Goal: Information Seeking & Learning: Learn about a topic

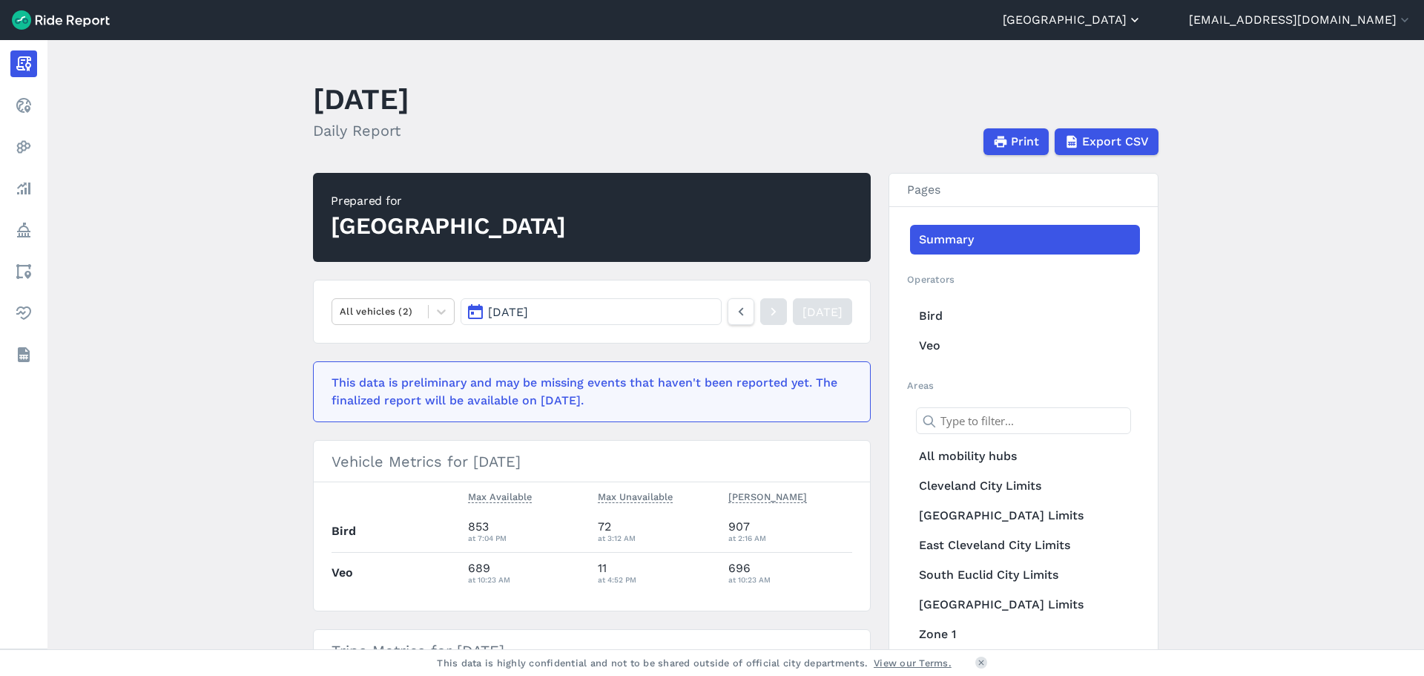
click at [1142, 22] on button "[GEOGRAPHIC_DATA]" at bounding box center [1072, 20] width 139 height 18
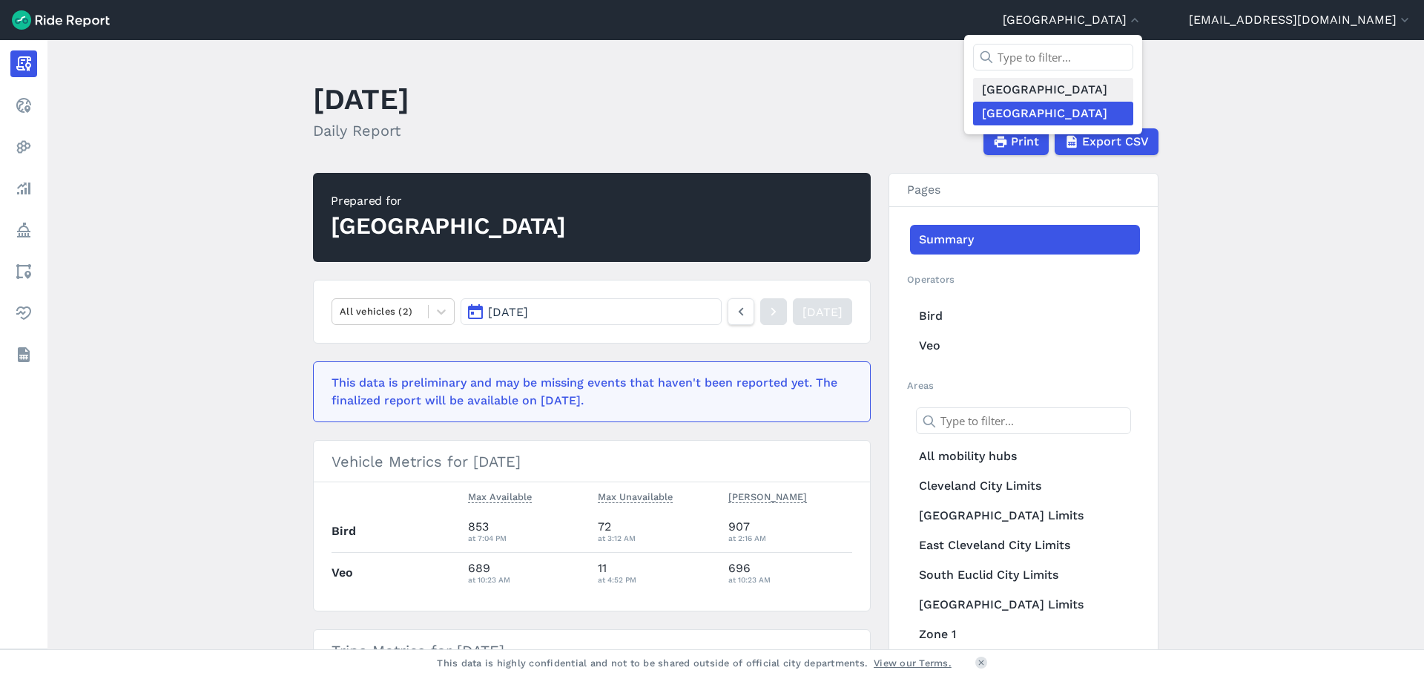
click at [1071, 89] on link "[GEOGRAPHIC_DATA]" at bounding box center [1053, 90] width 160 height 24
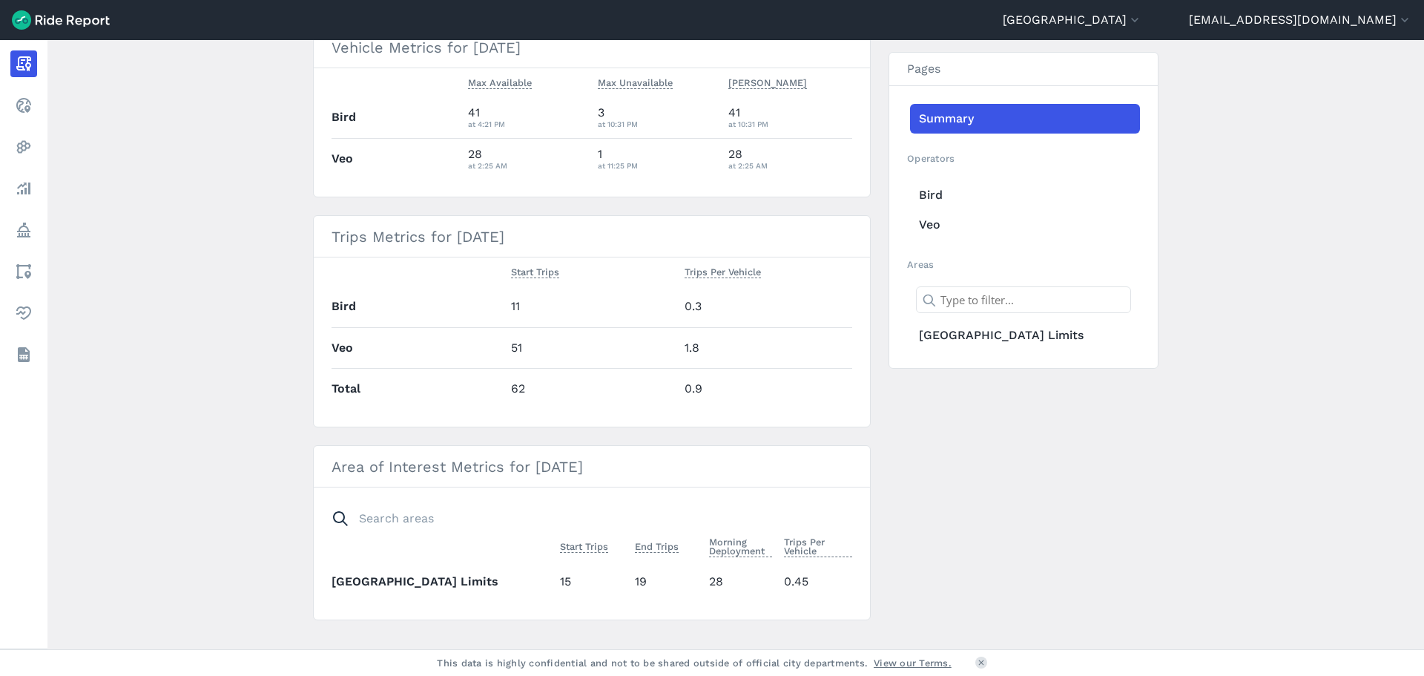
scroll to position [438, 0]
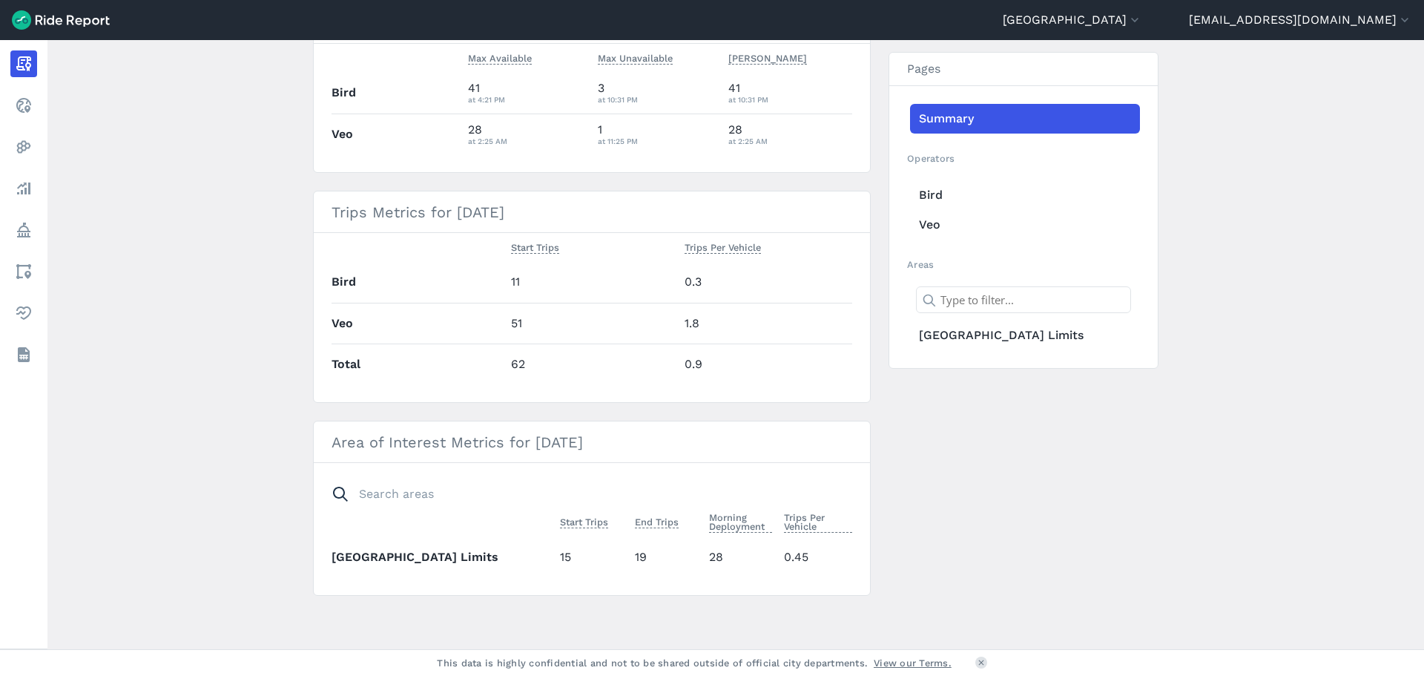
drag, startPoint x: 544, startPoint y: 546, endPoint x: 676, endPoint y: 549, distance: 132.8
click at [676, 550] on tr "[GEOGRAPHIC_DATA] 15 19 28 0.45" at bounding box center [591, 556] width 521 height 41
click at [676, 549] on td "19" at bounding box center [666, 556] width 75 height 41
drag, startPoint x: 614, startPoint y: 566, endPoint x: 710, endPoint y: 564, distance: 95.7
click at [706, 564] on tr "[GEOGRAPHIC_DATA] 15 19 28 0.45" at bounding box center [591, 556] width 521 height 41
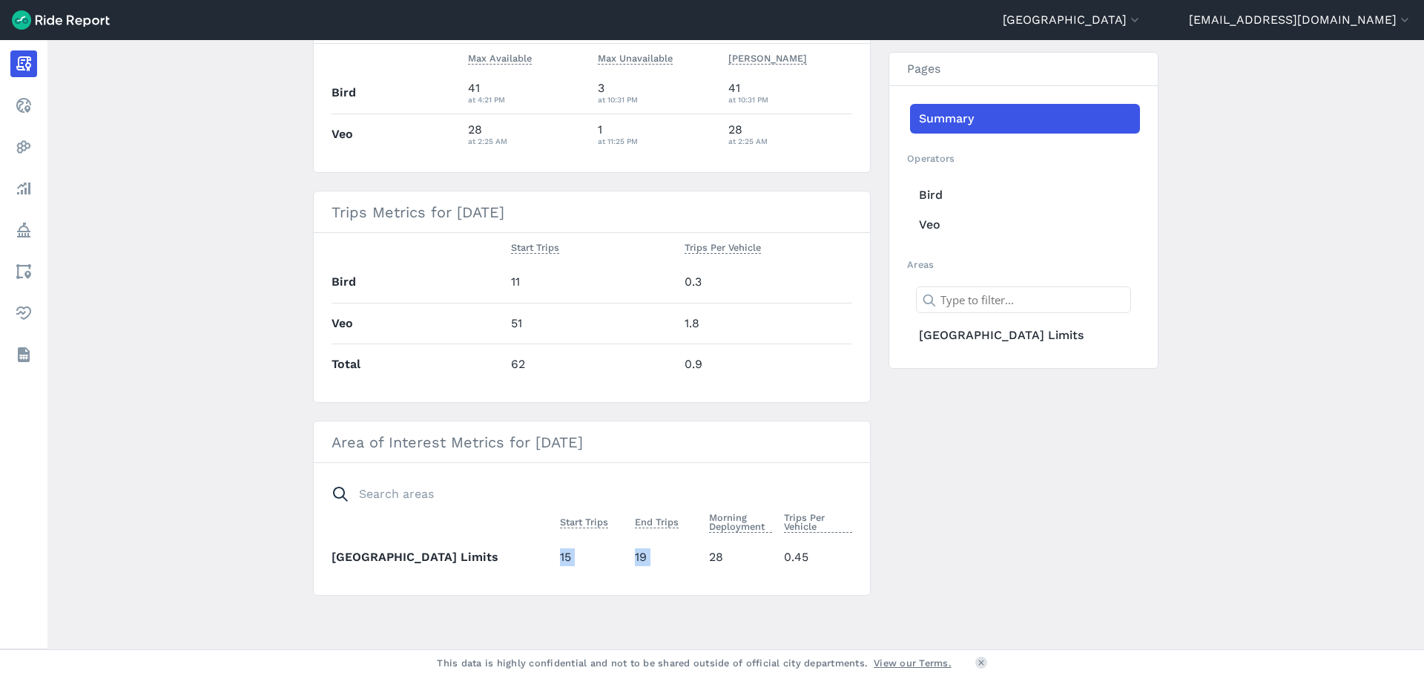
click at [710, 564] on td "28" at bounding box center [740, 556] width 75 height 41
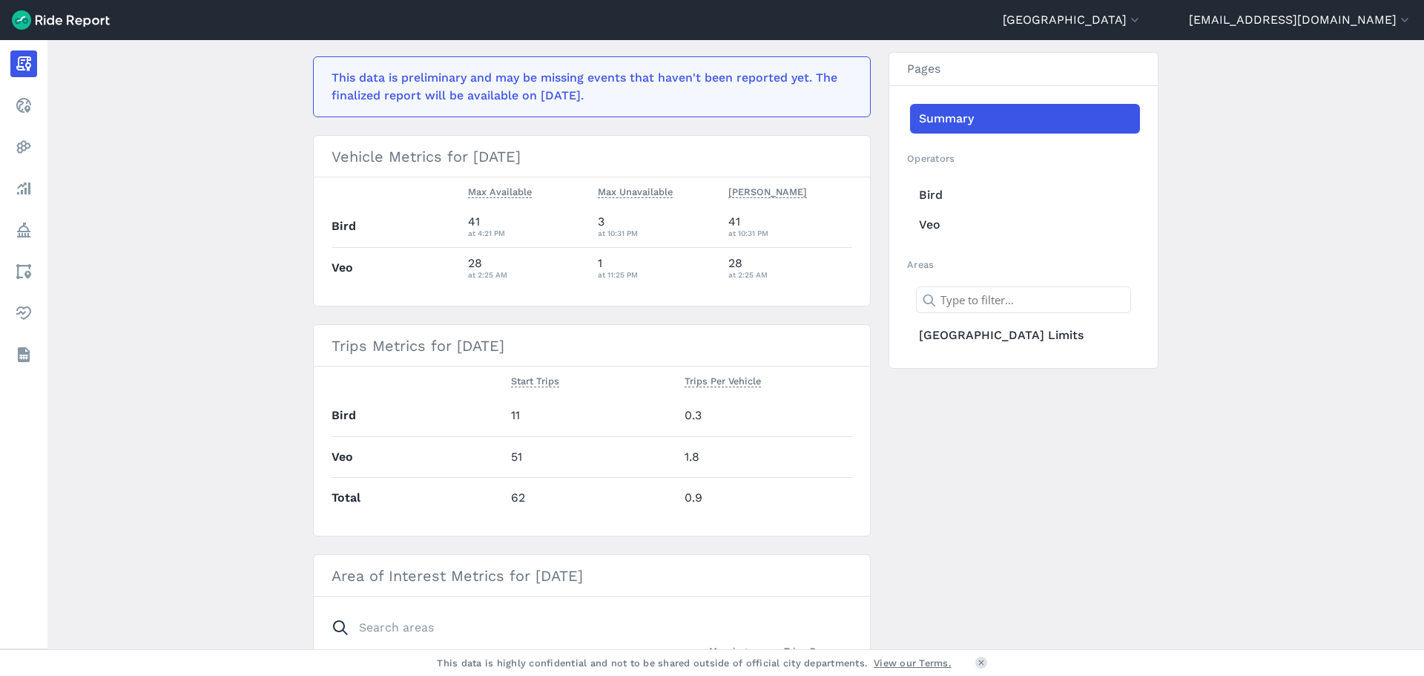
scroll to position [0, 0]
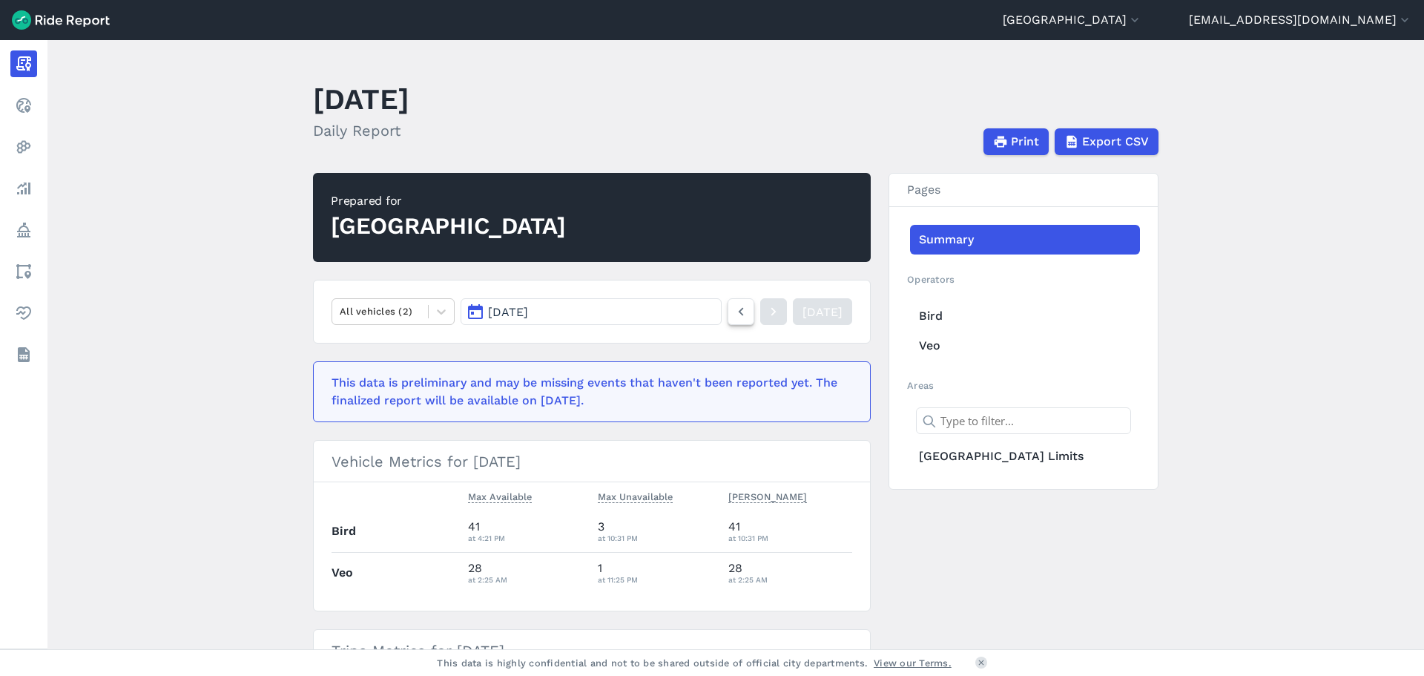
click at [733, 317] on icon at bounding box center [741, 312] width 16 height 18
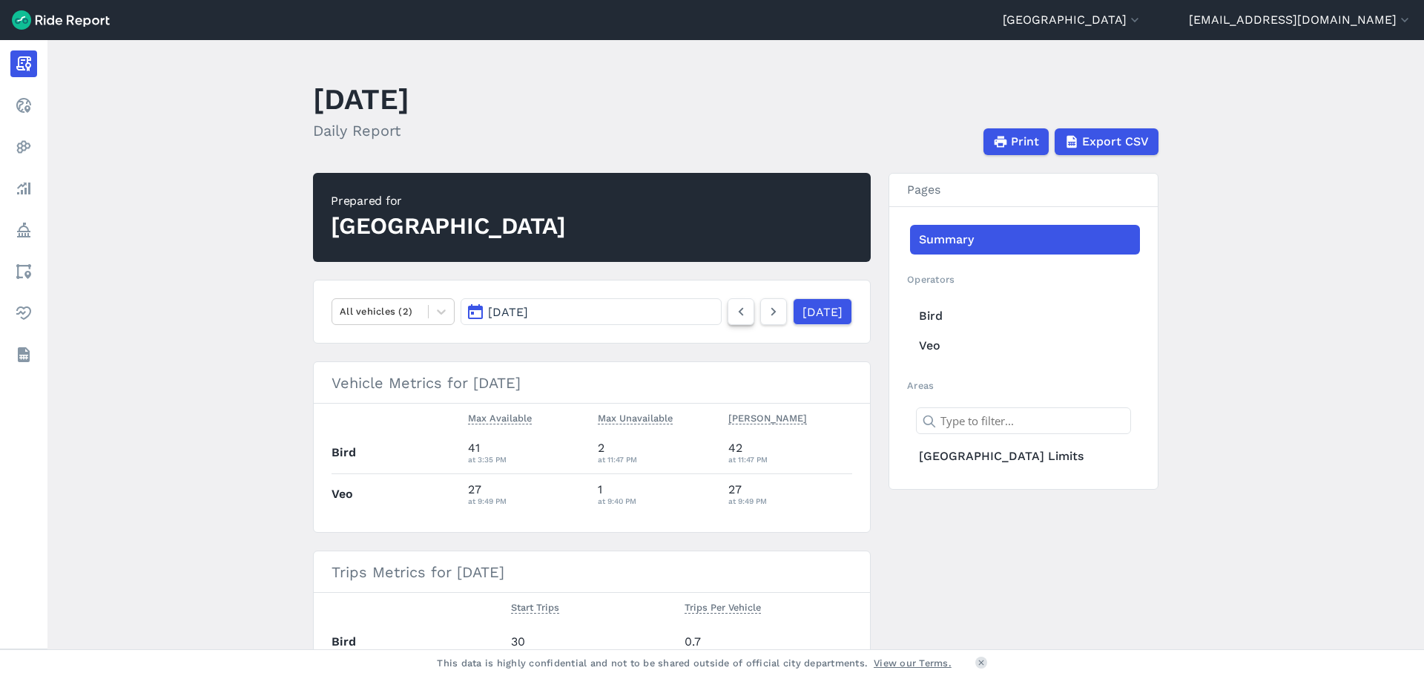
click at [733, 317] on icon at bounding box center [741, 312] width 16 height 18
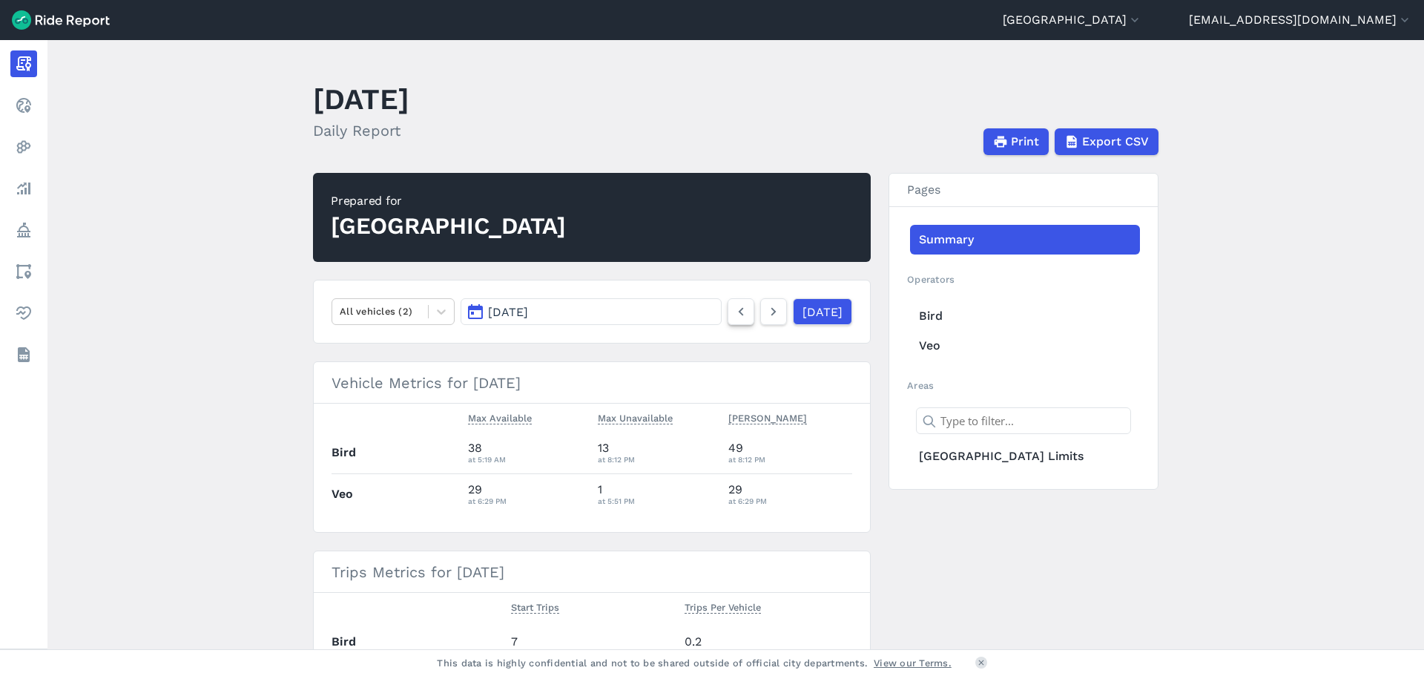
click at [733, 317] on icon at bounding box center [741, 312] width 16 height 18
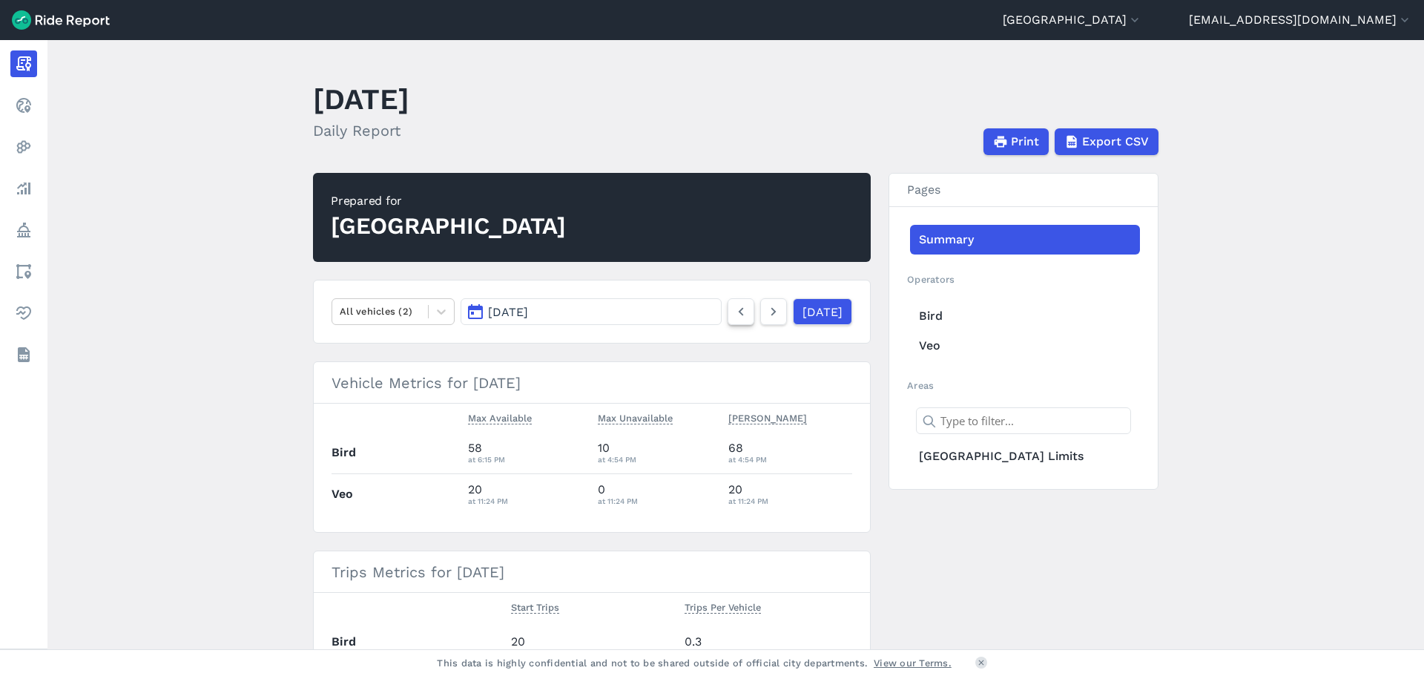
click at [733, 317] on icon at bounding box center [741, 312] width 16 height 18
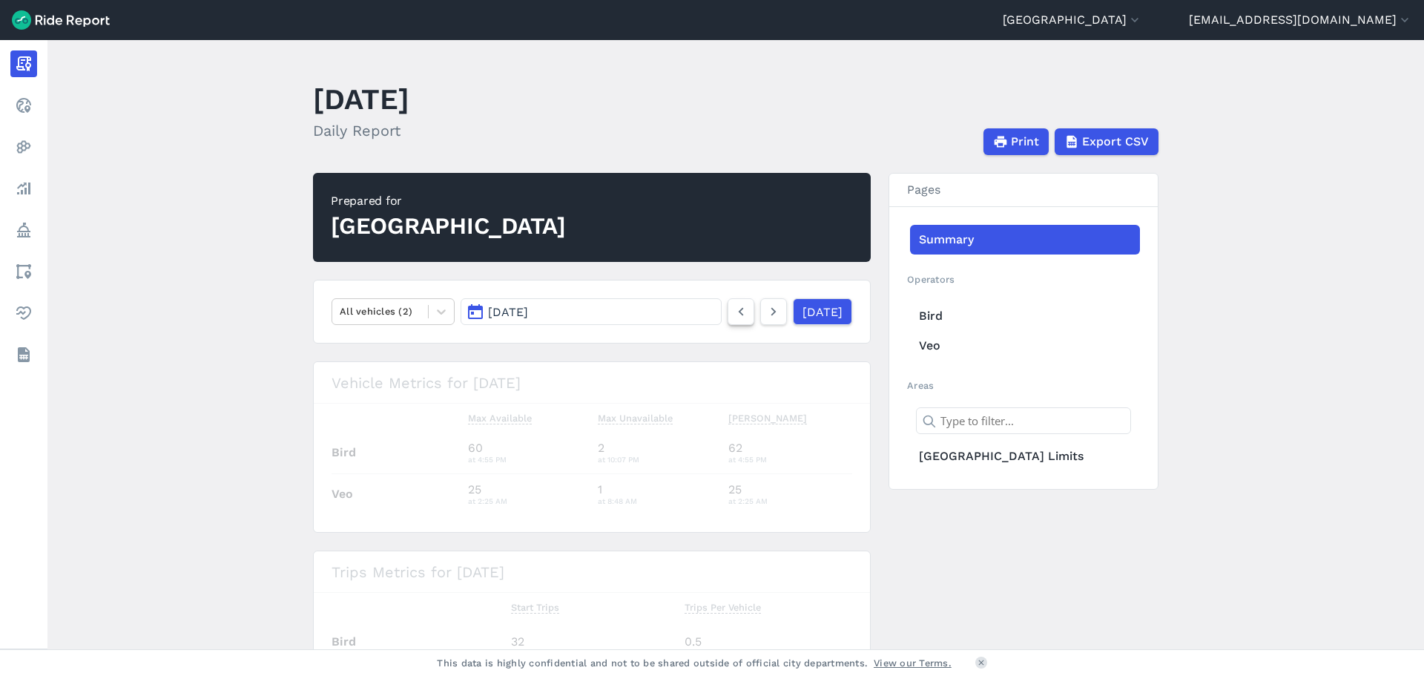
click at [733, 317] on icon at bounding box center [741, 312] width 16 height 18
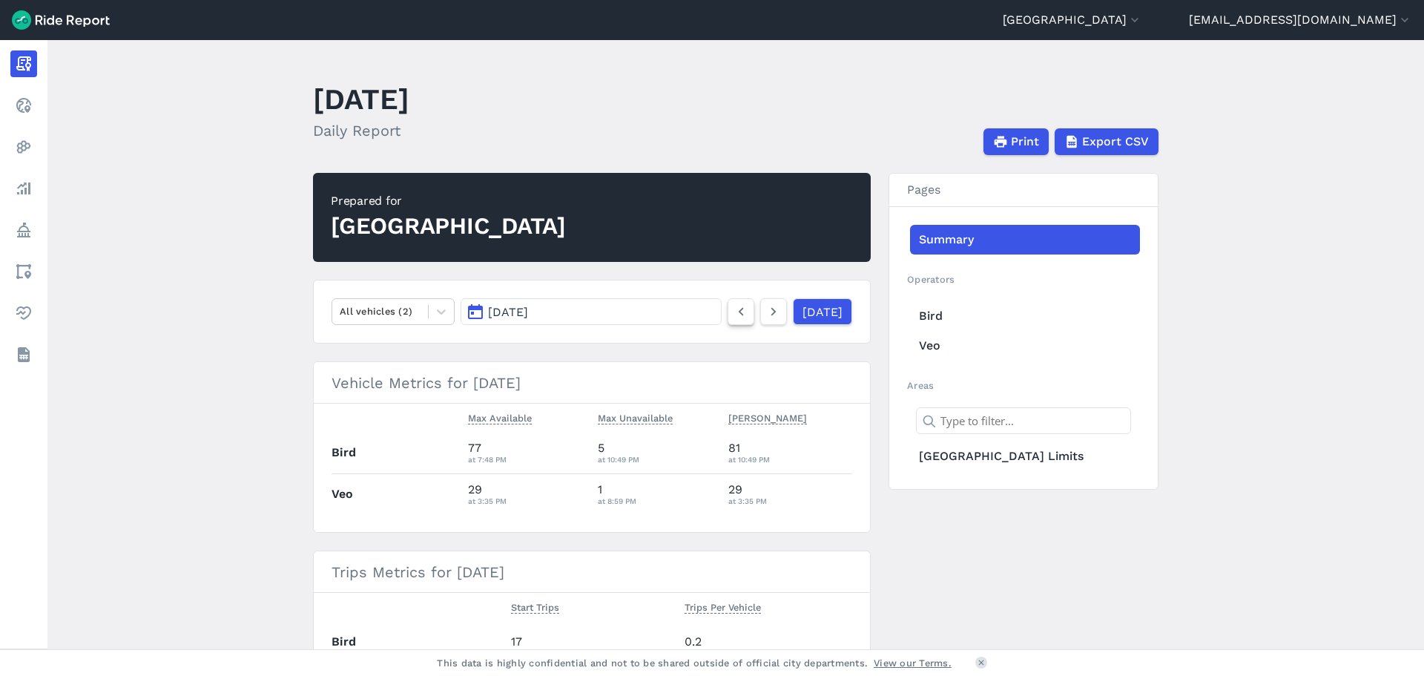
click at [733, 317] on icon at bounding box center [741, 312] width 16 height 18
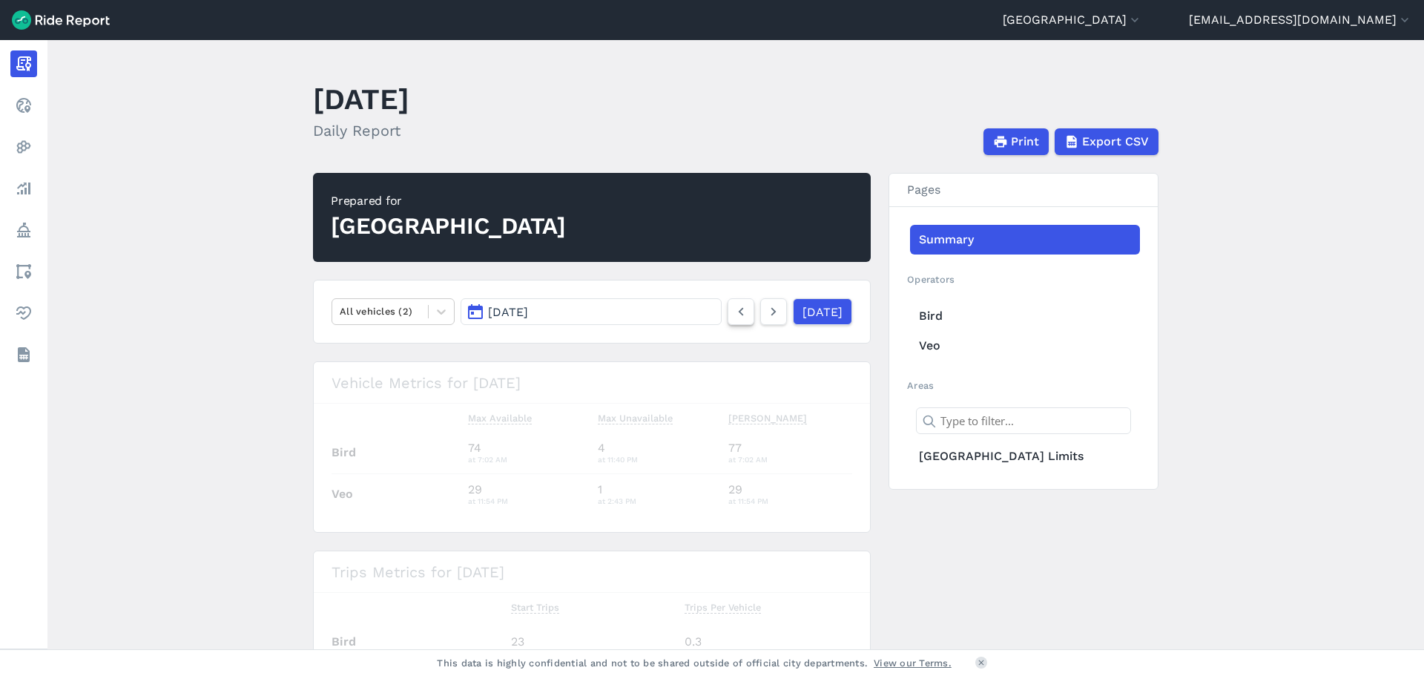
click at [733, 317] on icon at bounding box center [741, 312] width 16 height 18
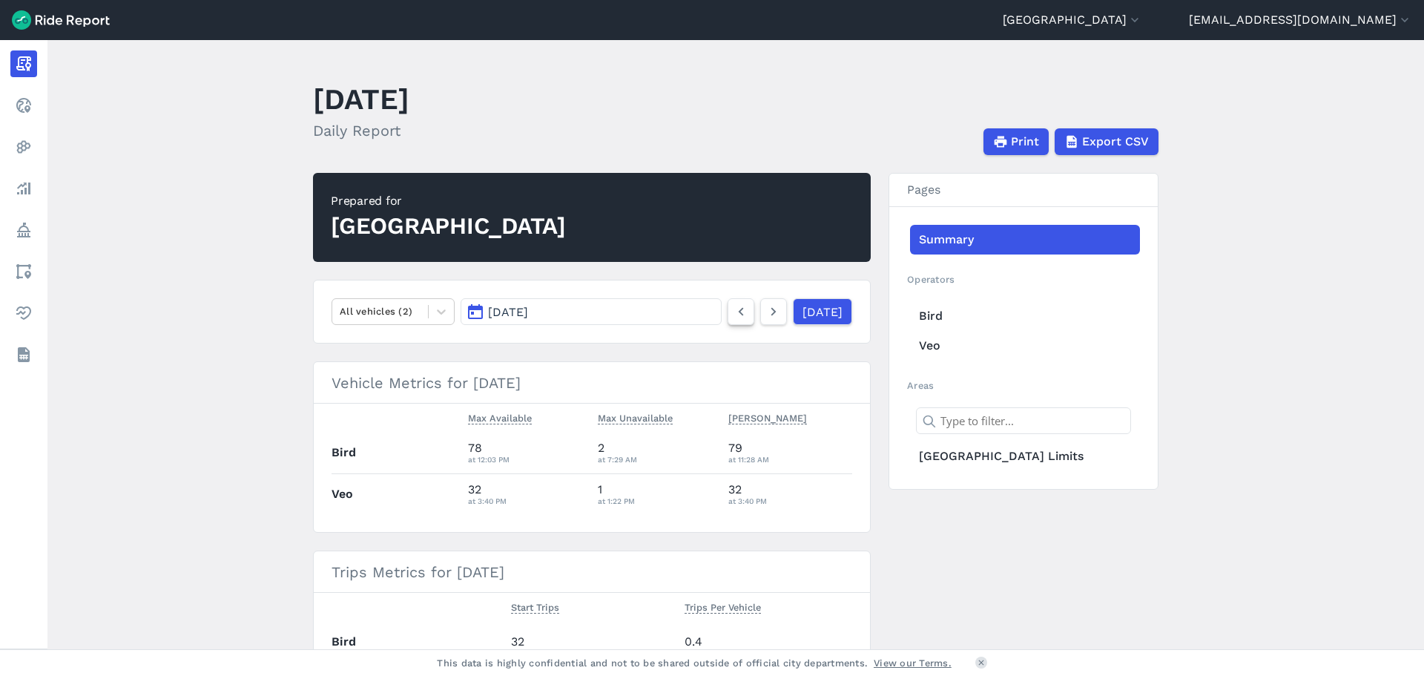
click at [733, 317] on icon at bounding box center [741, 312] width 16 height 18
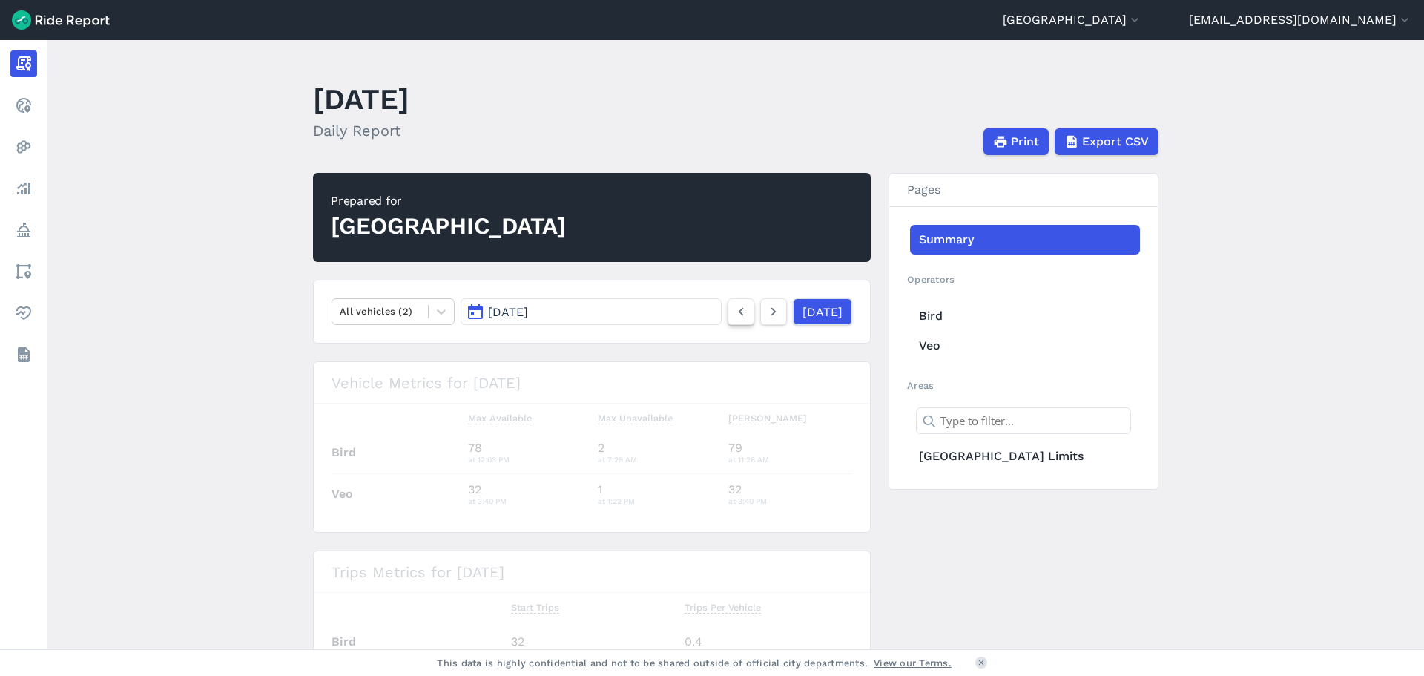
click at [733, 317] on icon at bounding box center [741, 312] width 16 height 18
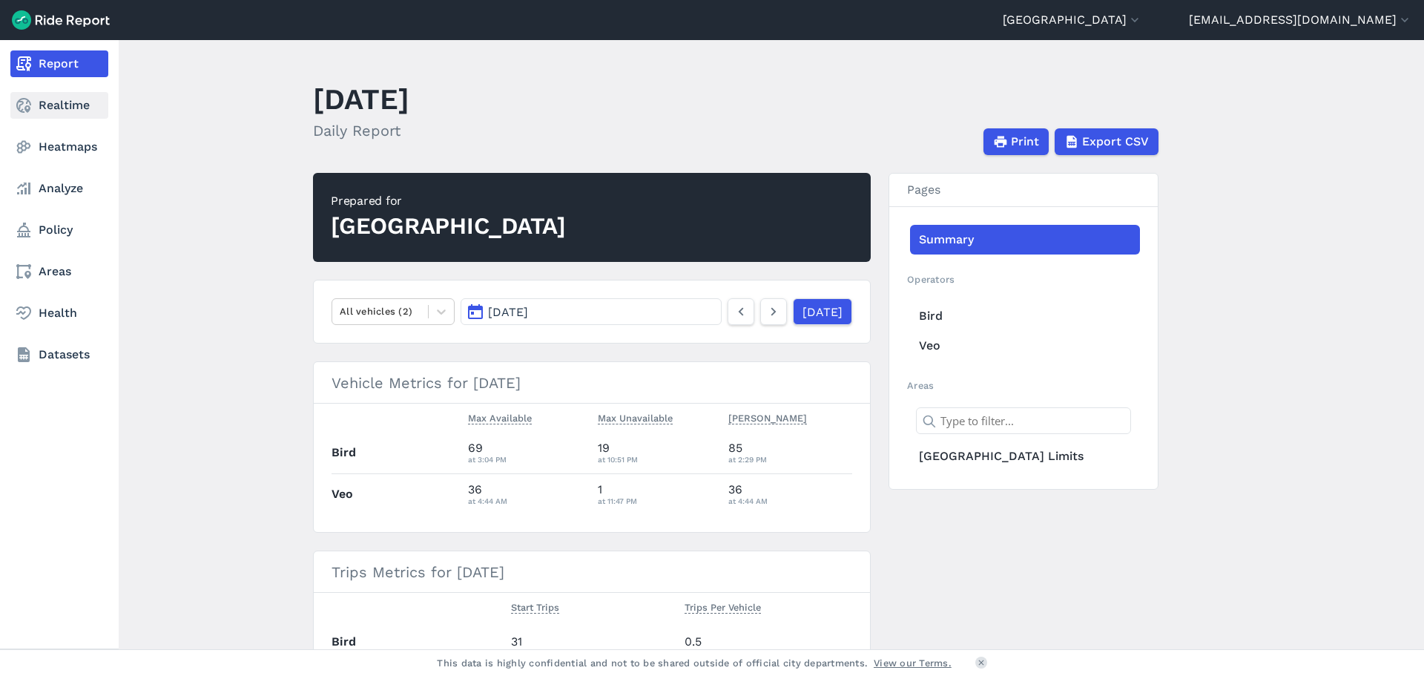
click at [71, 102] on link "Realtime" at bounding box center [59, 105] width 98 height 27
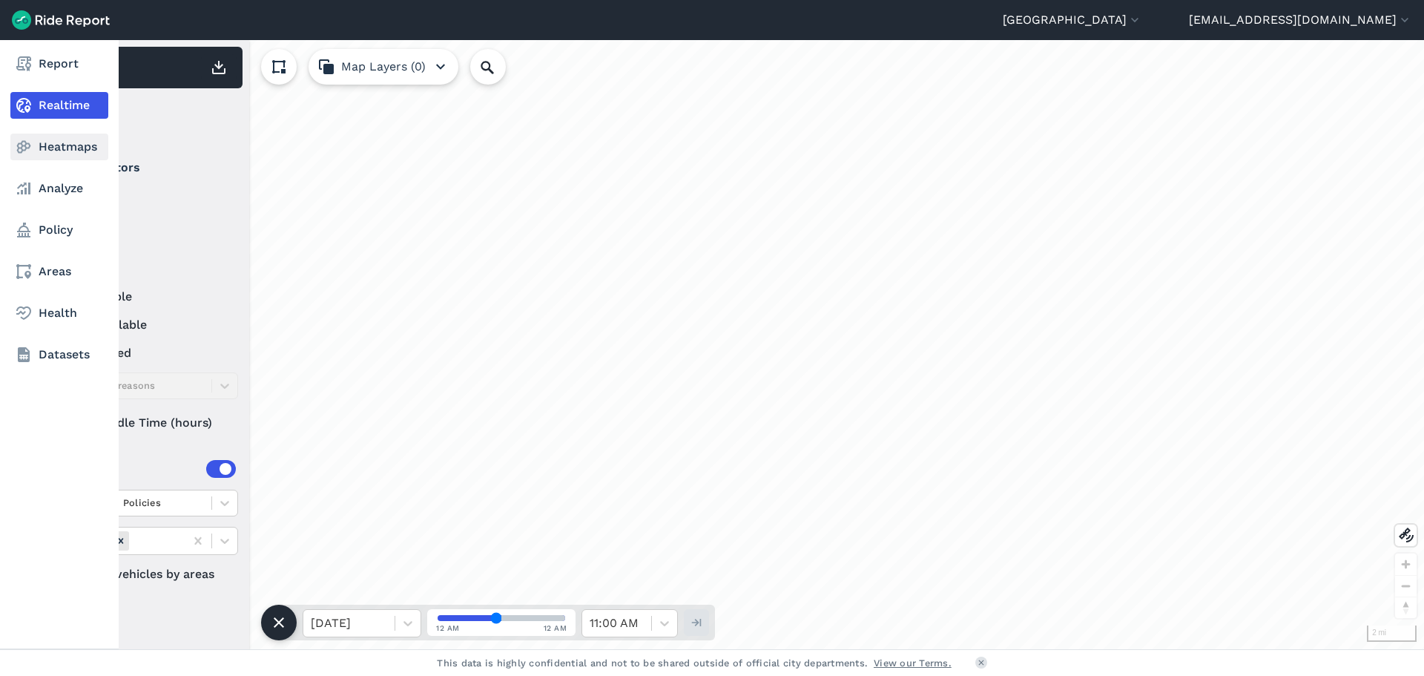
click at [65, 145] on link "Heatmaps" at bounding box center [59, 146] width 98 height 27
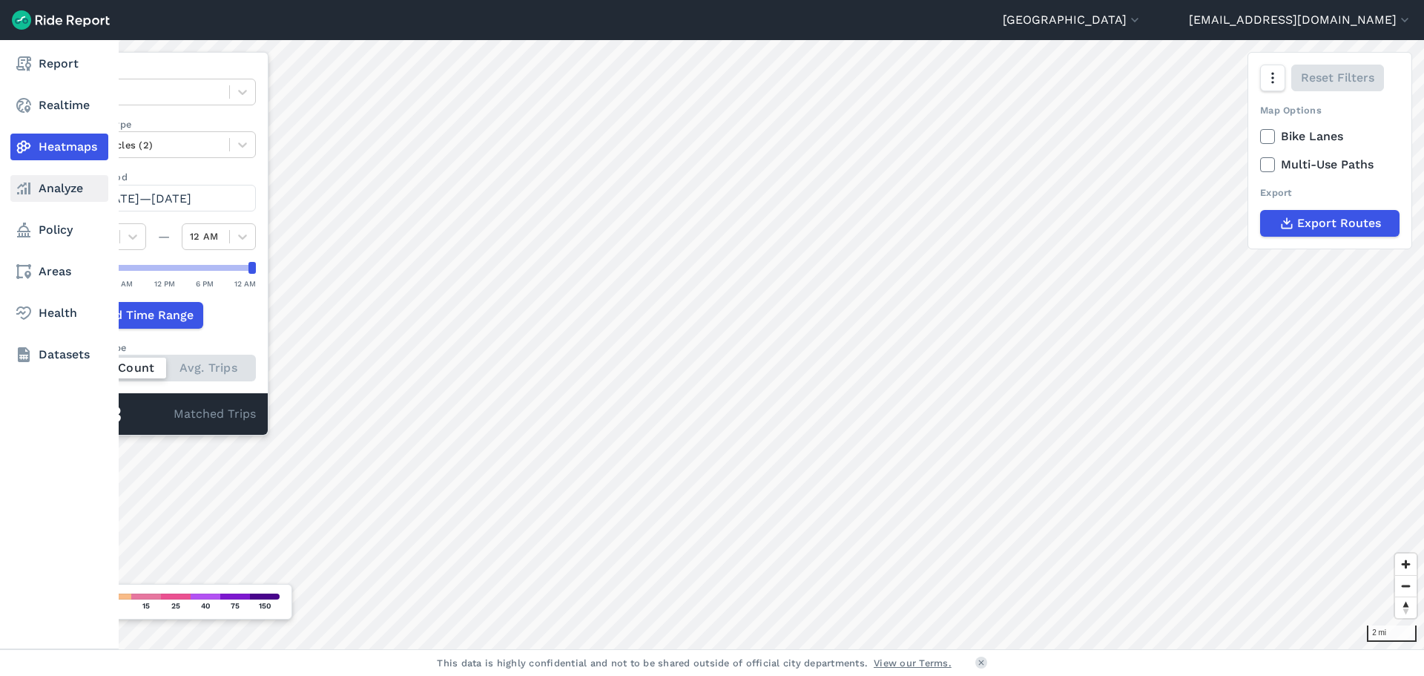
click at [58, 192] on link "Analyze" at bounding box center [59, 188] width 98 height 27
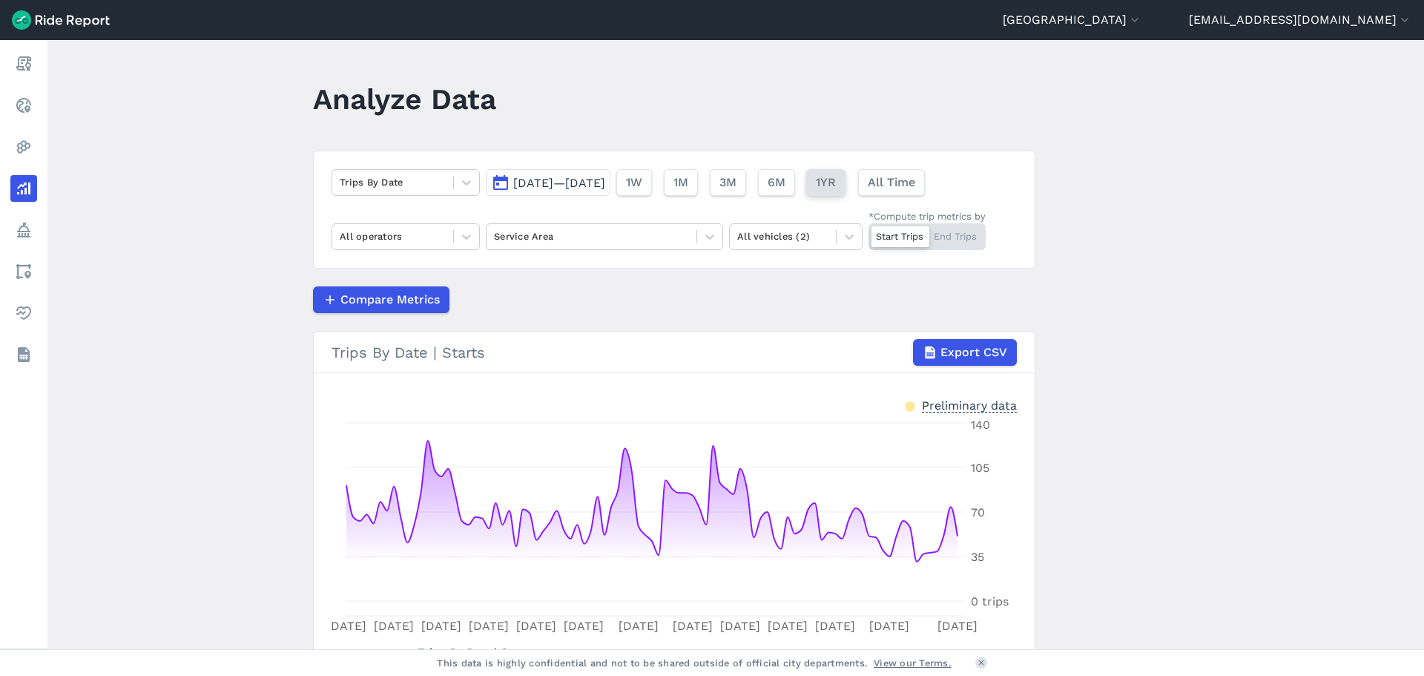
click at [836, 182] on span "1YR" at bounding box center [826, 183] width 20 height 18
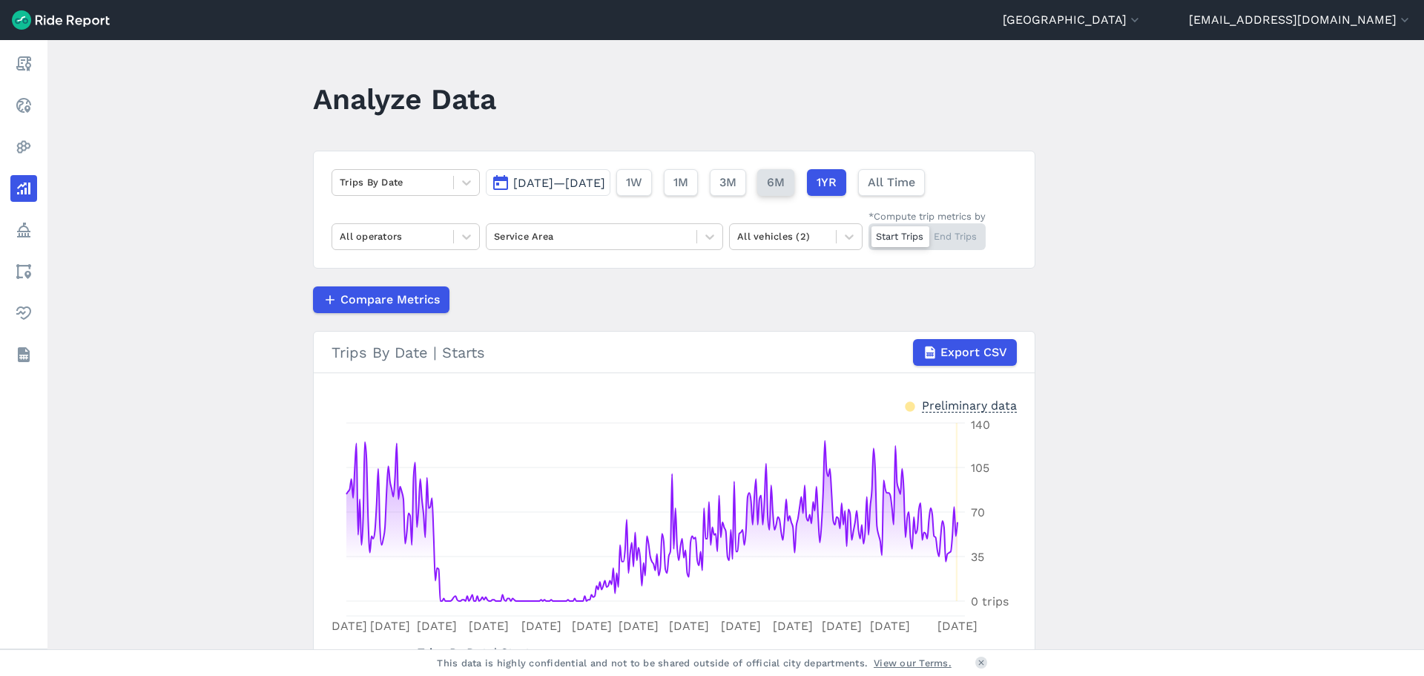
click at [785, 185] on span "6M" at bounding box center [776, 183] width 18 height 18
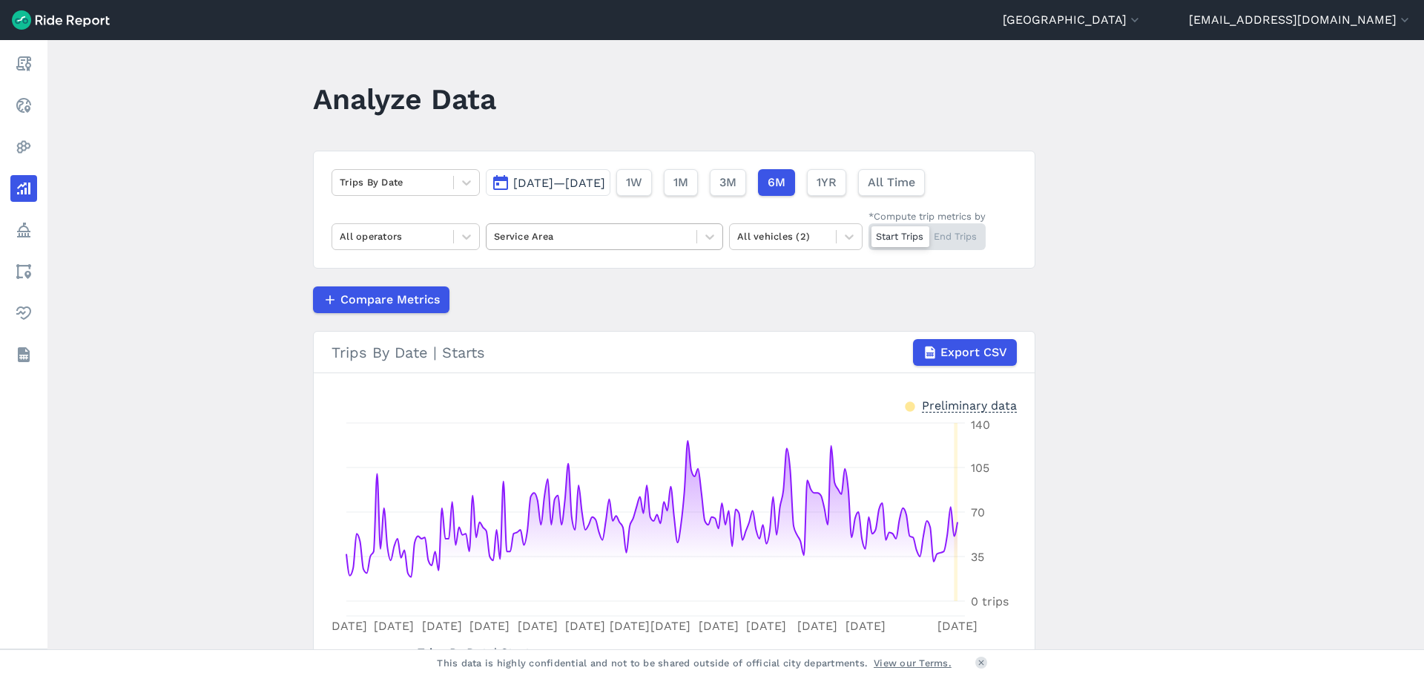
click at [645, 245] on div "Service Area" at bounding box center [591, 236] width 210 height 23
click at [629, 272] on div "[GEOGRAPHIC_DATA] Limits" at bounding box center [604, 272] width 237 height 26
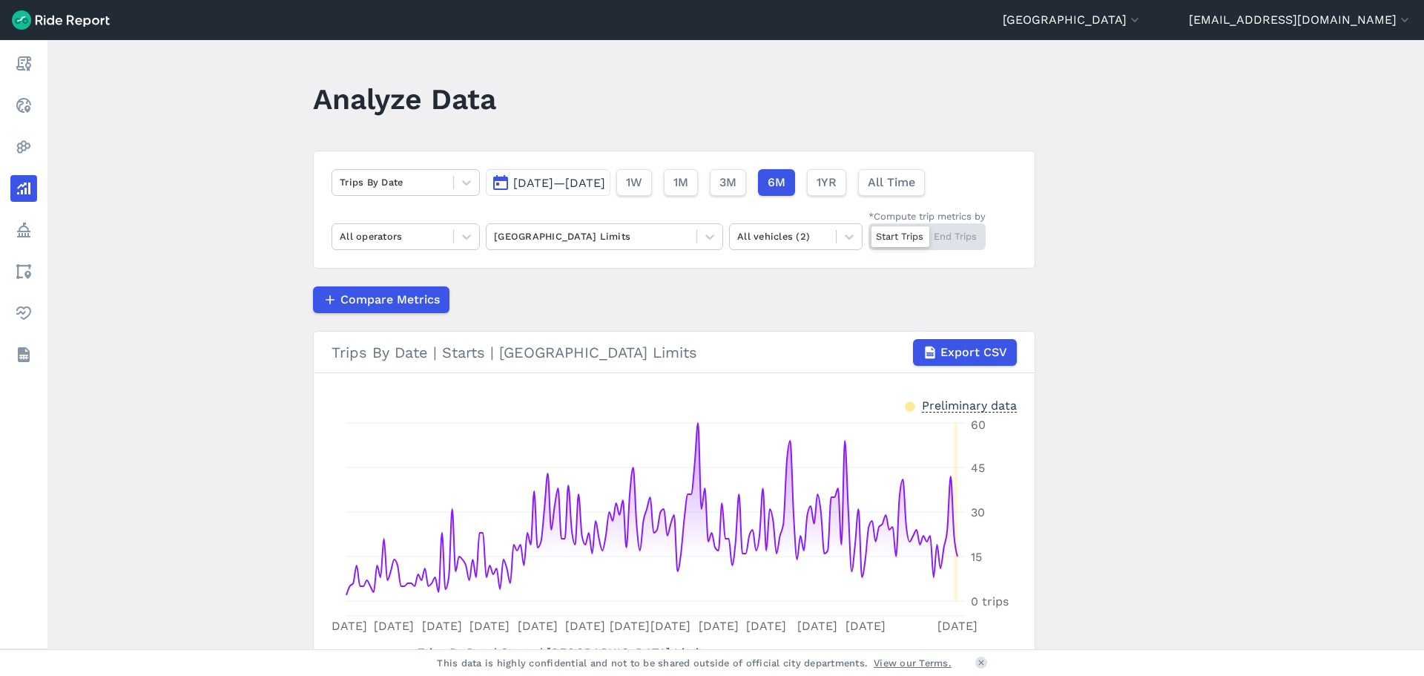
click at [552, 179] on span "[DATE]—[DATE]" at bounding box center [559, 183] width 92 height 14
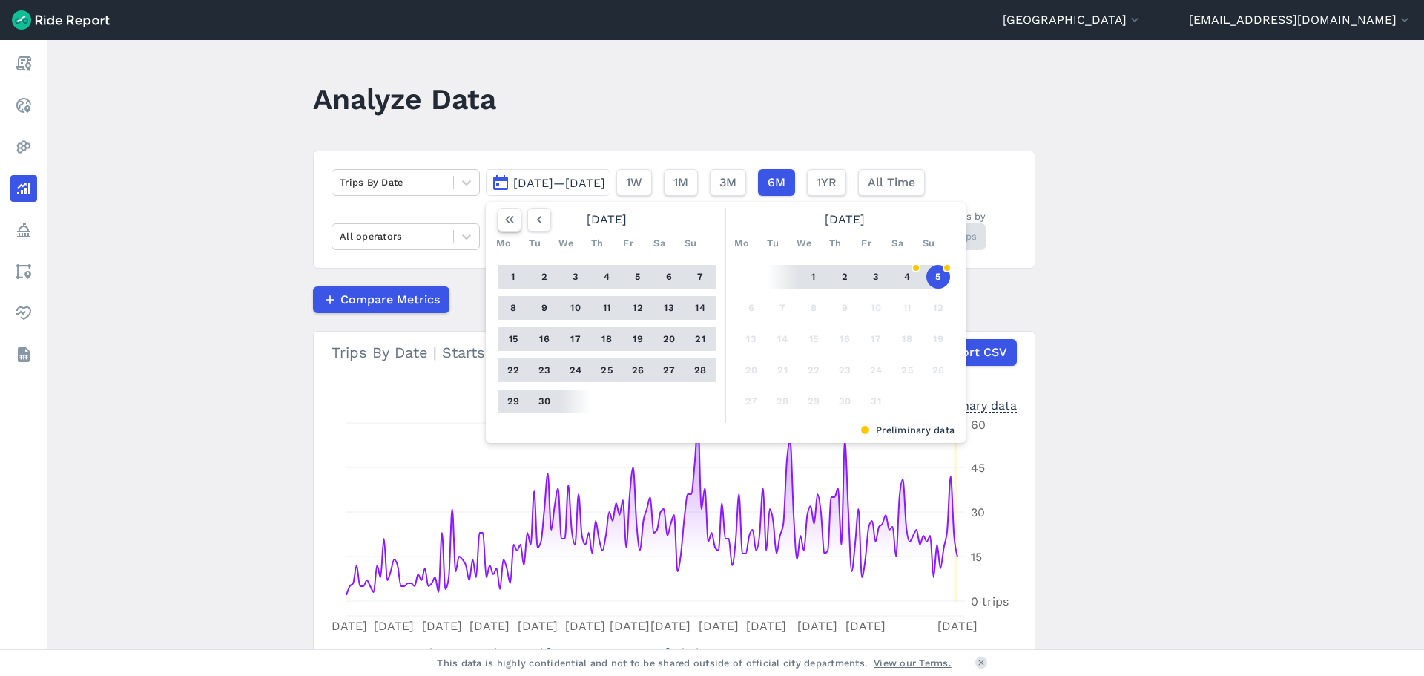
click at [506, 220] on icon "button" at bounding box center [509, 219] width 15 height 15
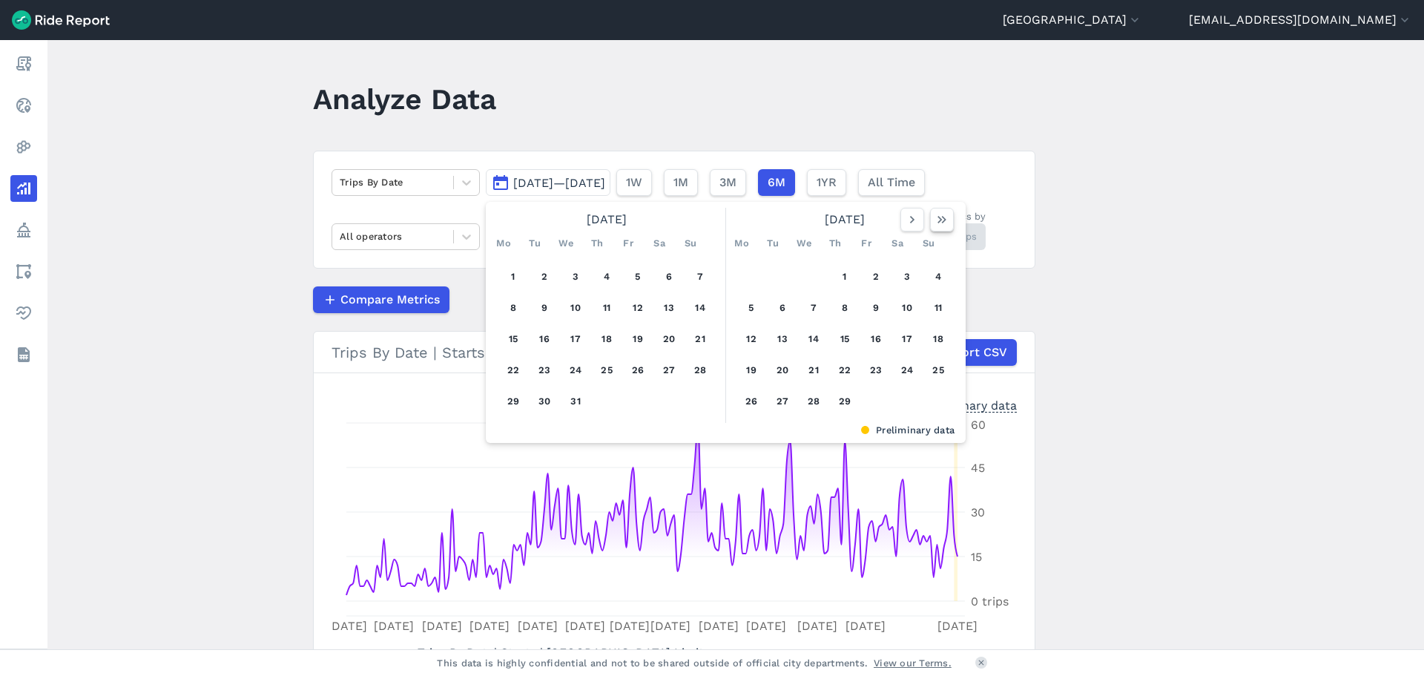
click at [941, 222] on use "button" at bounding box center [941, 219] width 9 height 7
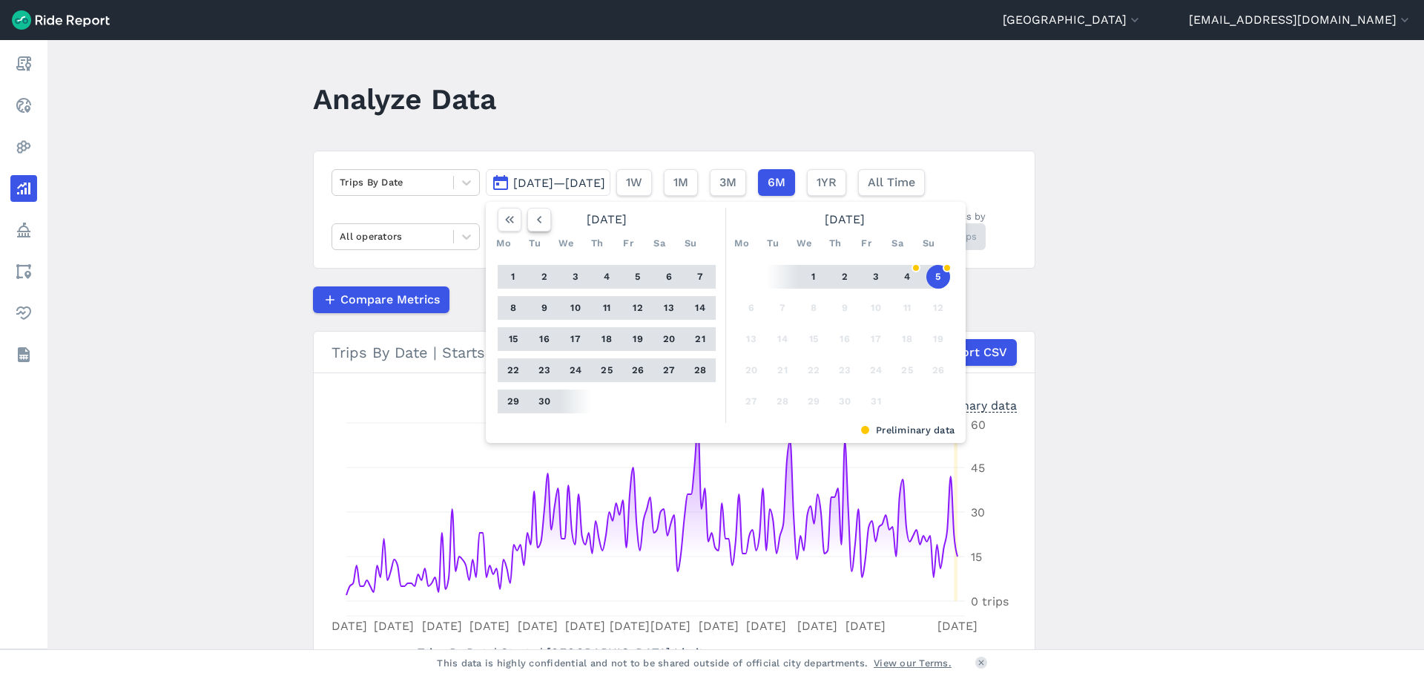
click at [538, 214] on icon "button" at bounding box center [539, 219] width 15 height 15
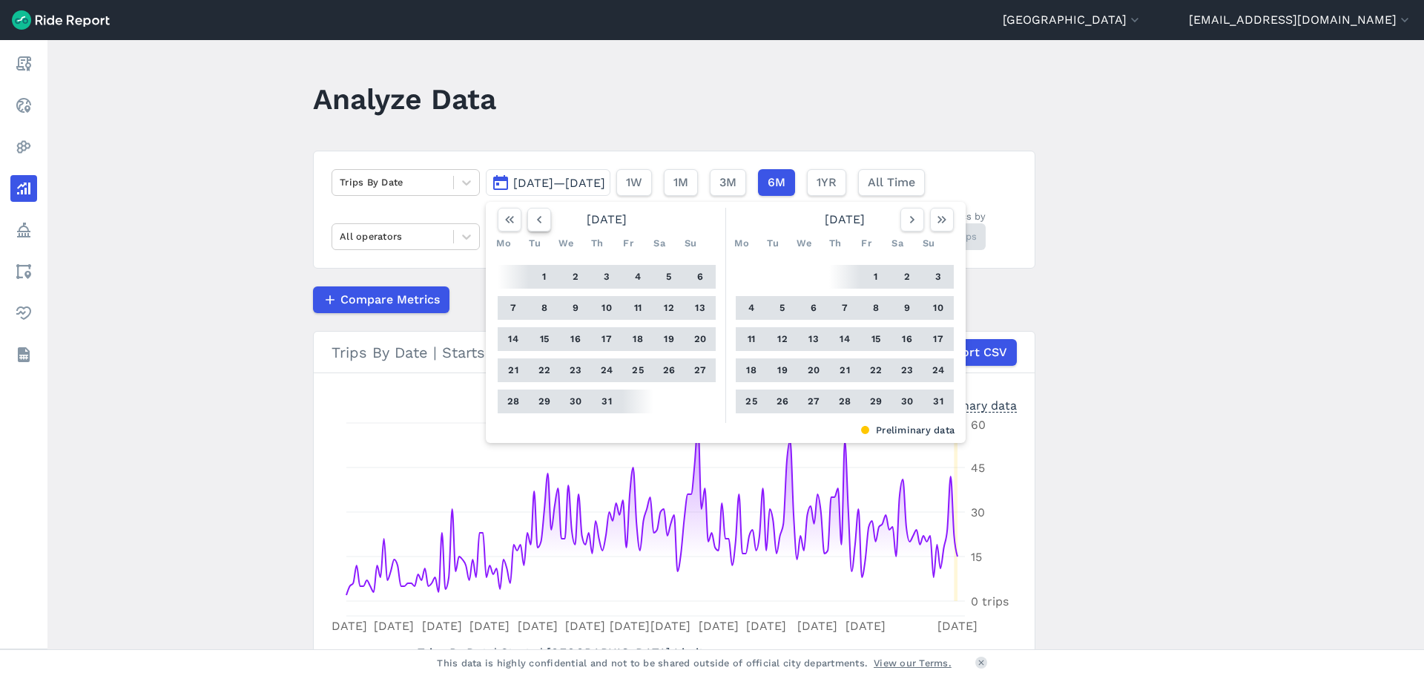
click at [538, 214] on icon "button" at bounding box center [539, 219] width 15 height 15
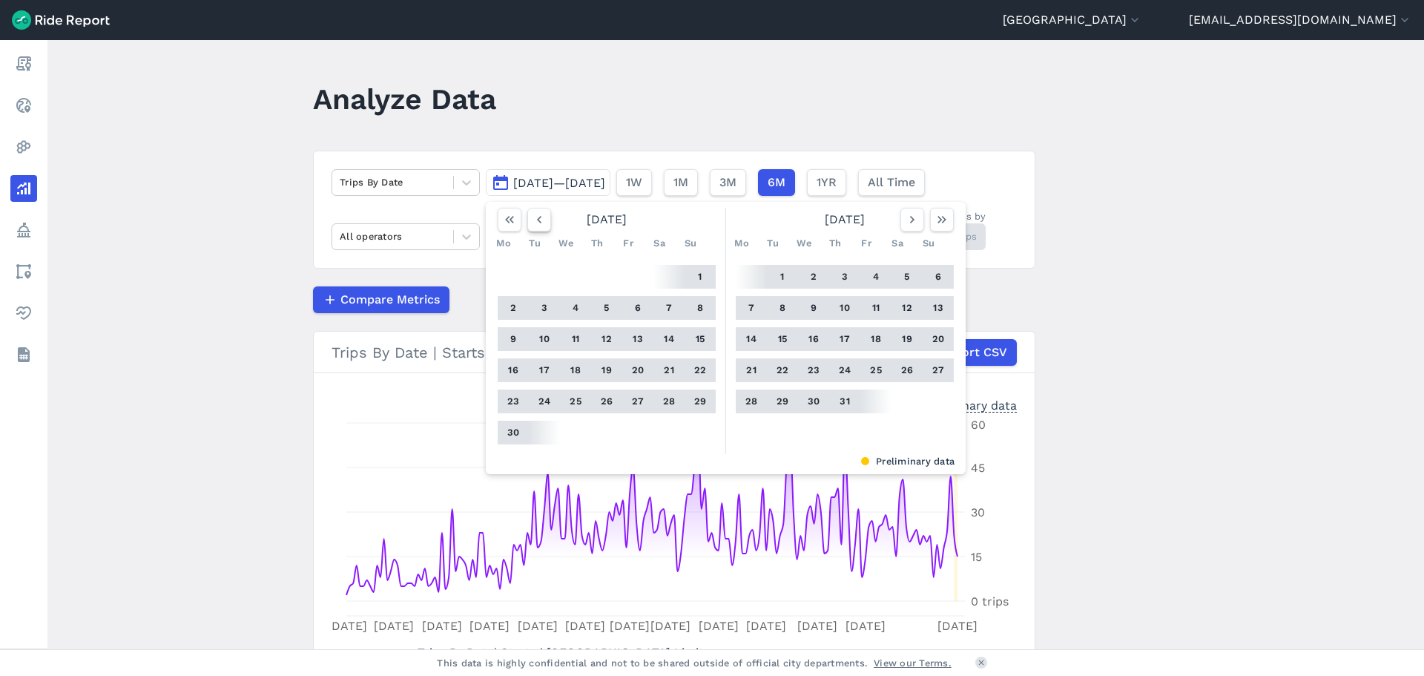
click at [538, 214] on icon "button" at bounding box center [539, 219] width 15 height 15
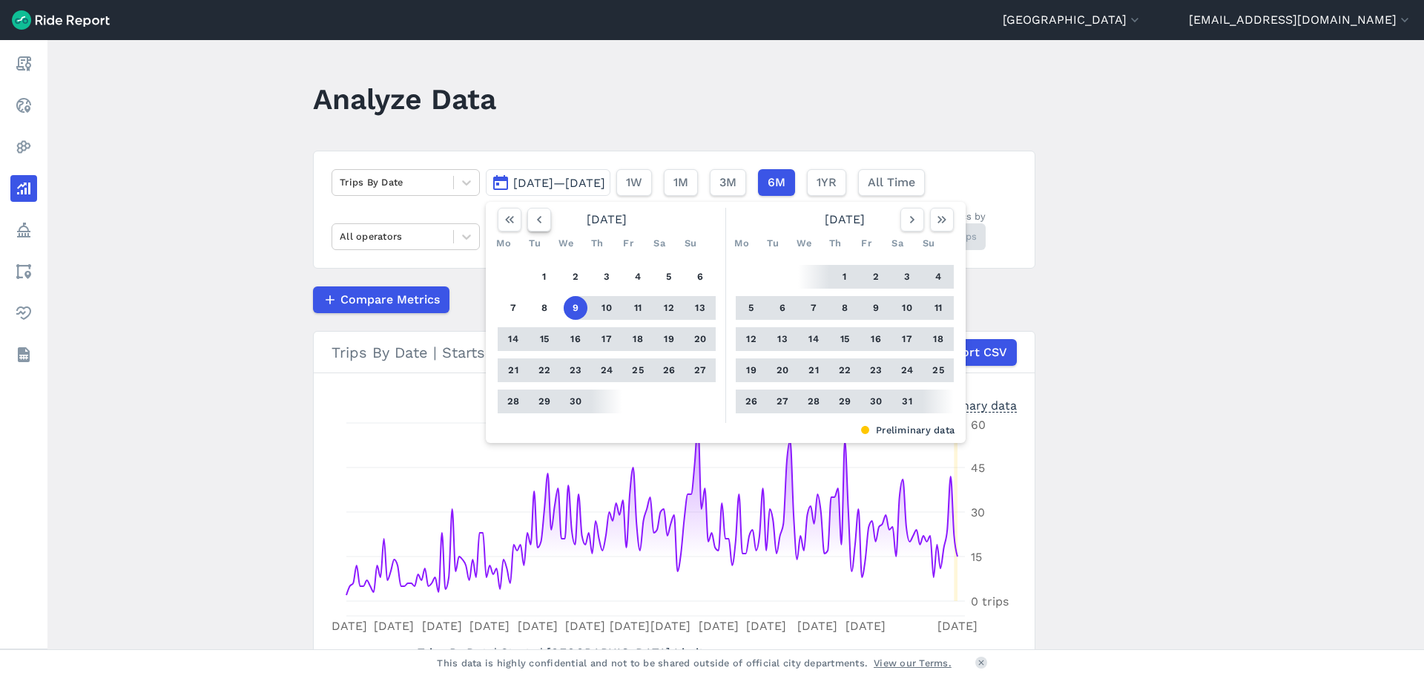
click at [538, 214] on icon "button" at bounding box center [539, 219] width 15 height 15
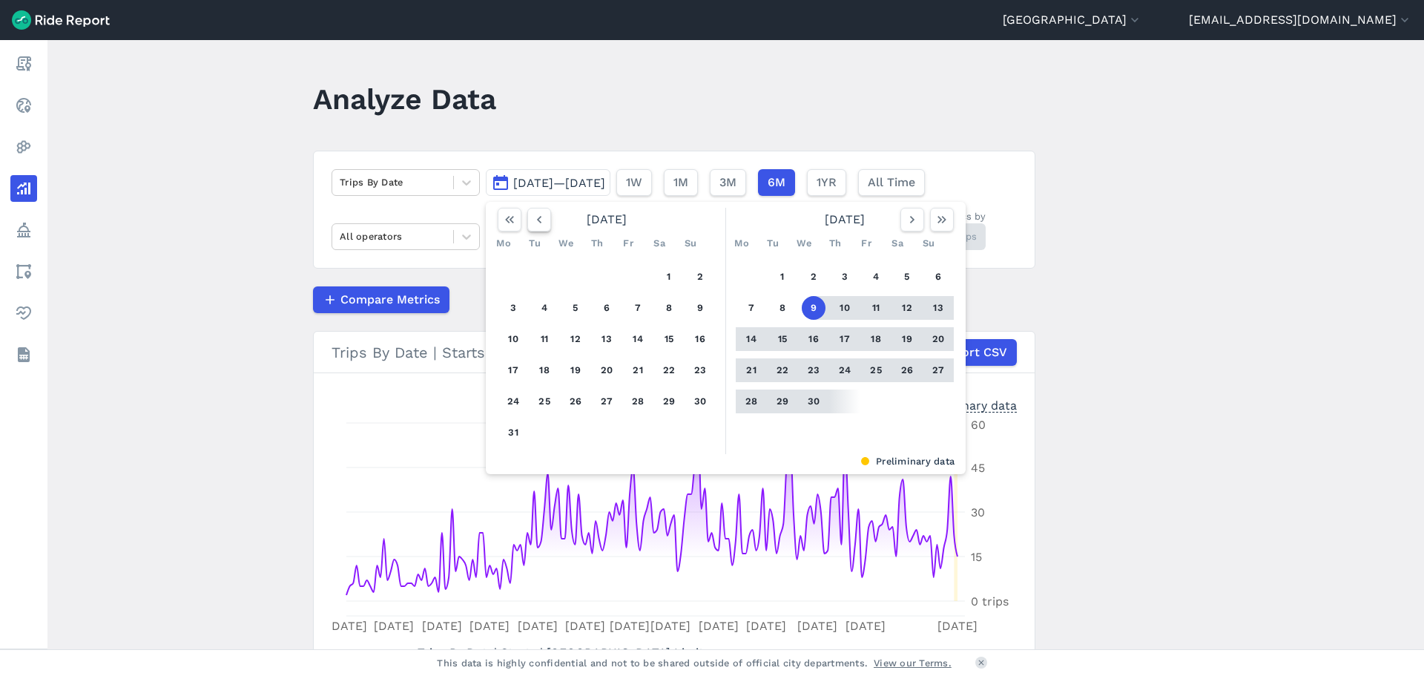
click at [538, 214] on icon "button" at bounding box center [539, 219] width 15 height 15
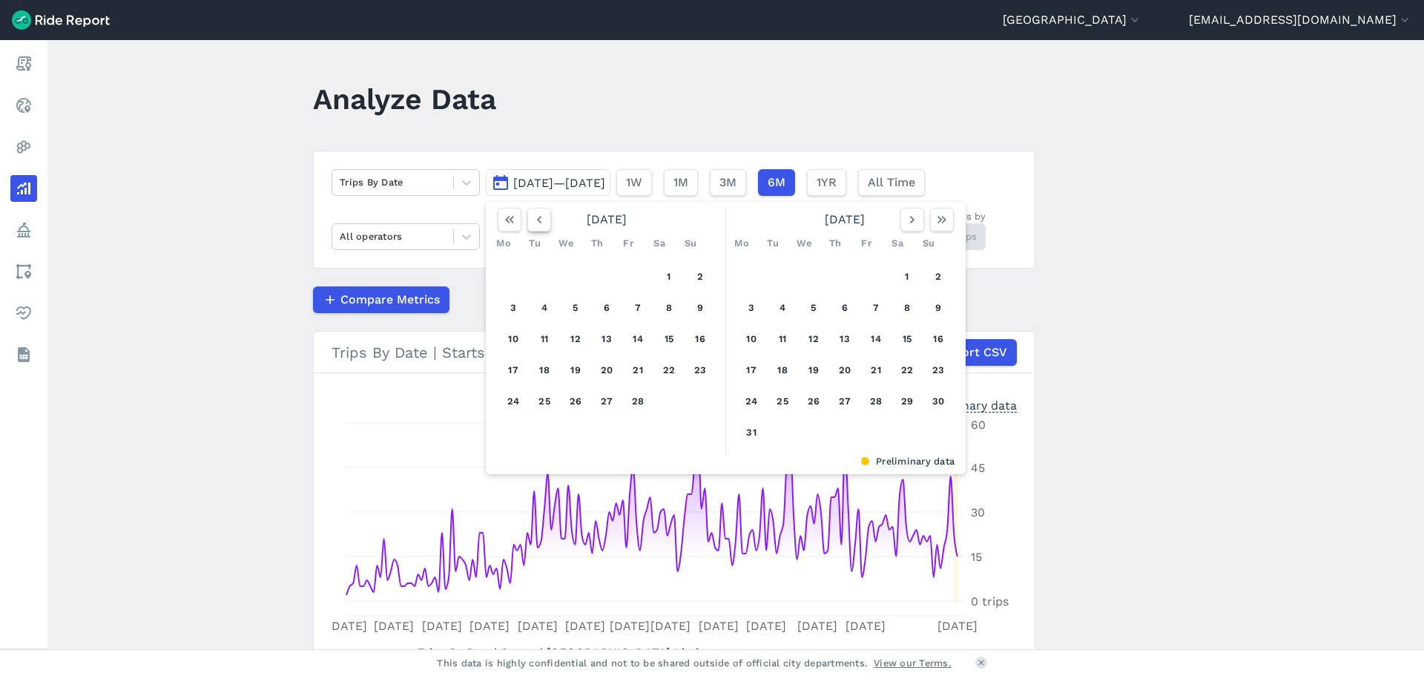
click at [538, 214] on icon "button" at bounding box center [539, 219] width 15 height 15
click at [577, 277] on button "1" at bounding box center [576, 277] width 24 height 24
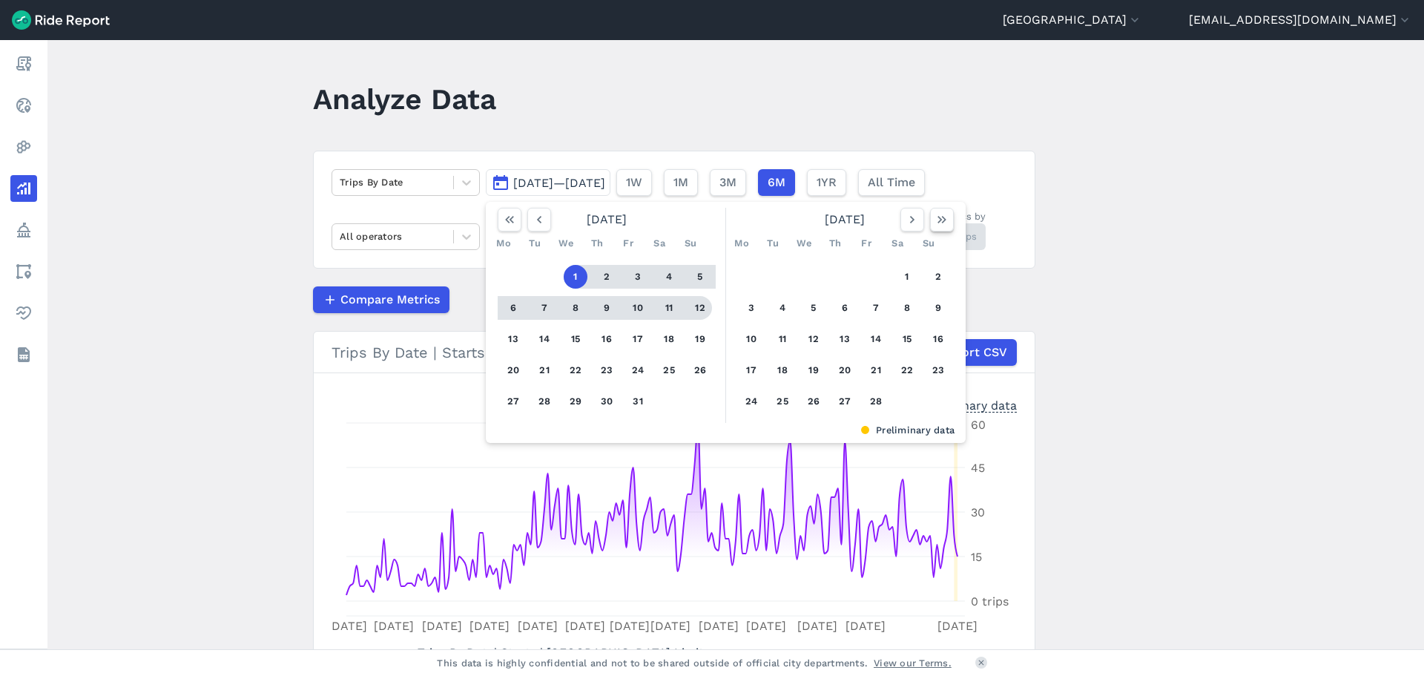
click at [940, 222] on use "button" at bounding box center [941, 219] width 9 height 7
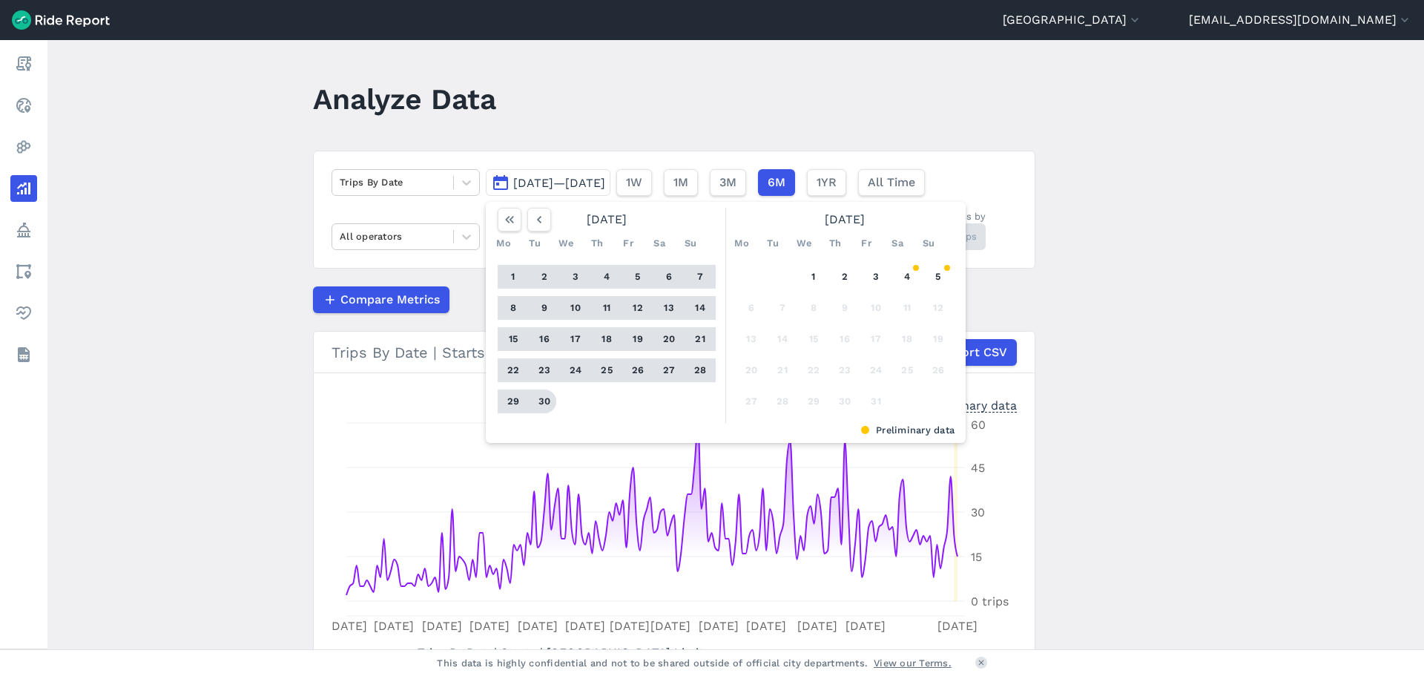
click at [545, 401] on button "30" at bounding box center [544, 401] width 24 height 24
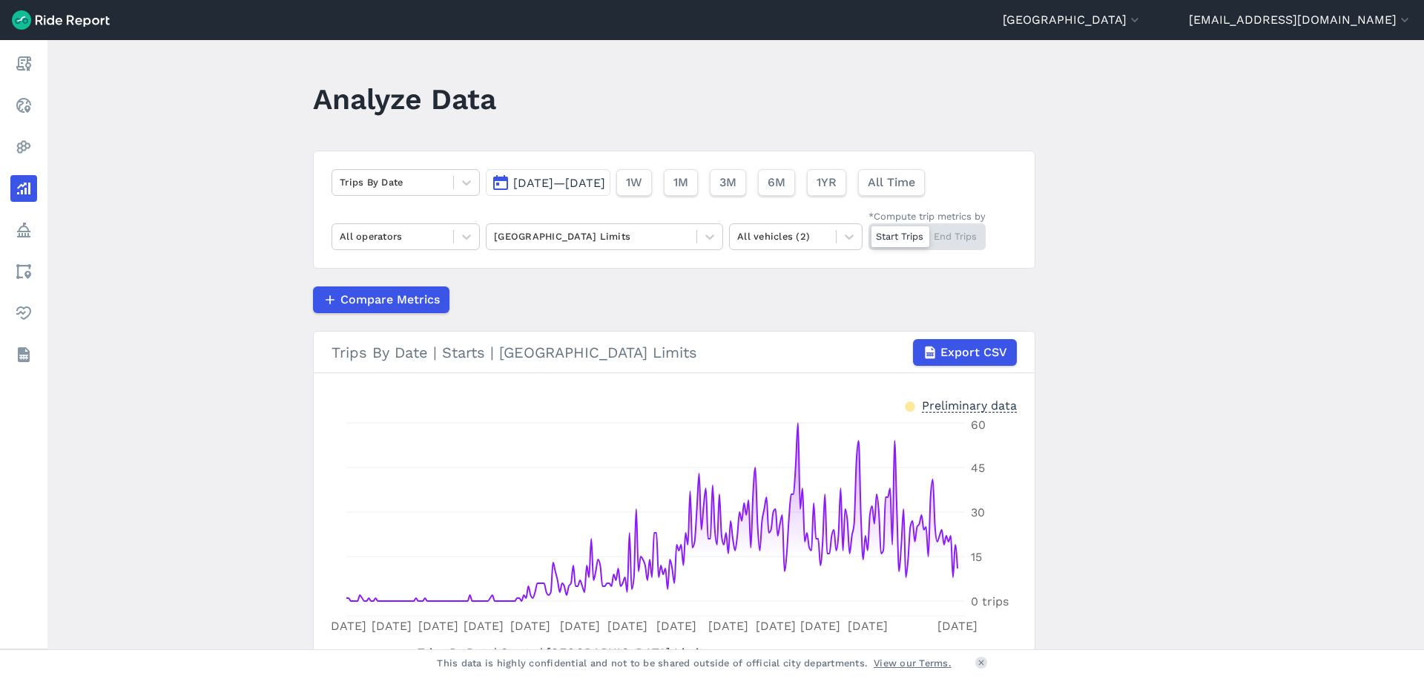
click at [1177, 423] on main "Analyze Data Trips By Date [DATE]—[DATE] 1W 1M 3M 6M 1YR All Time All operators…" at bounding box center [735, 344] width 1376 height 609
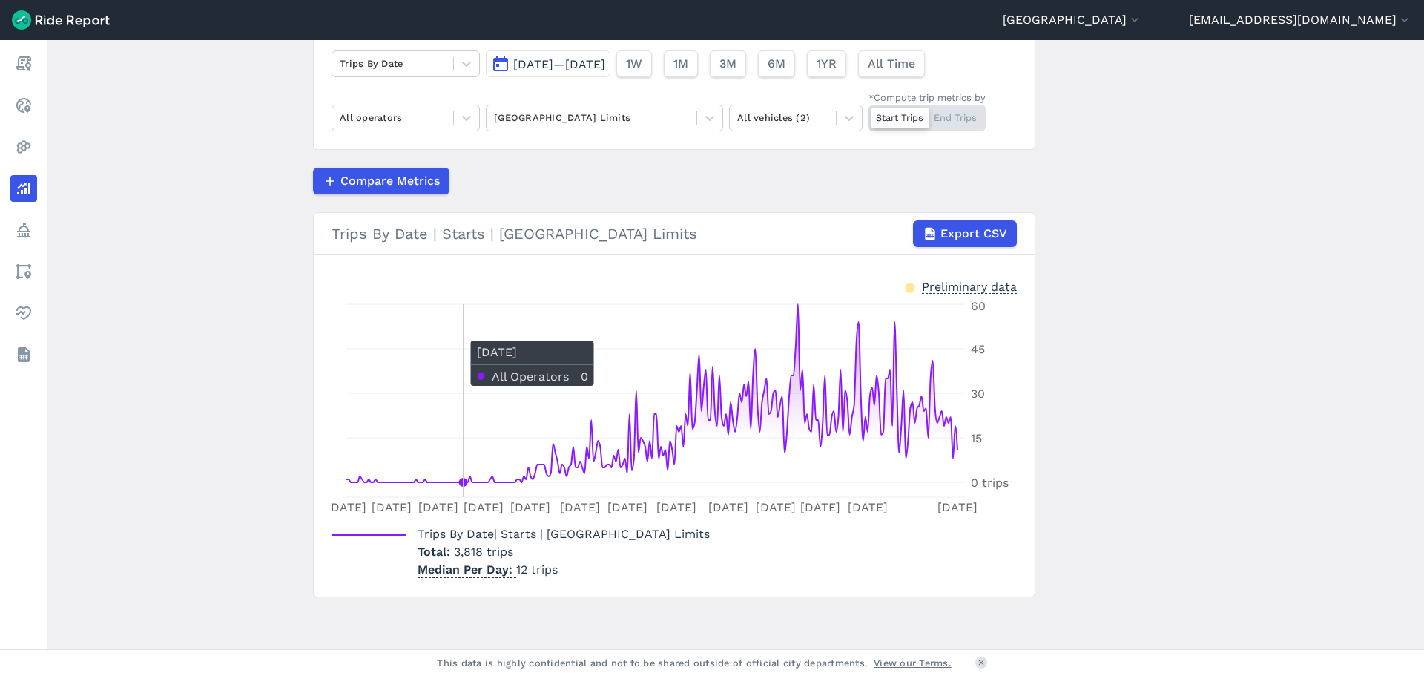
scroll to position [120, 0]
